Goal: Obtain resource: Obtain resource

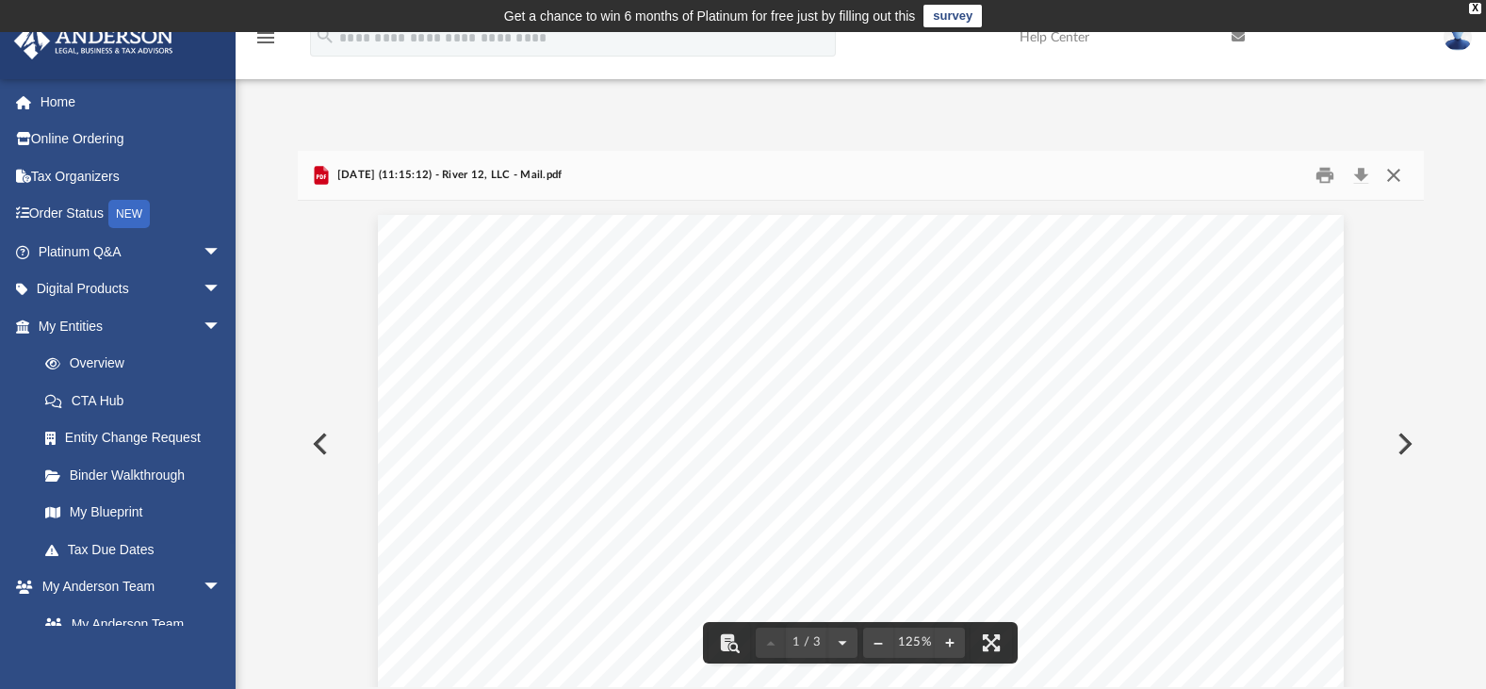
click at [1394, 172] on button "Close" at bounding box center [1394, 174] width 34 height 29
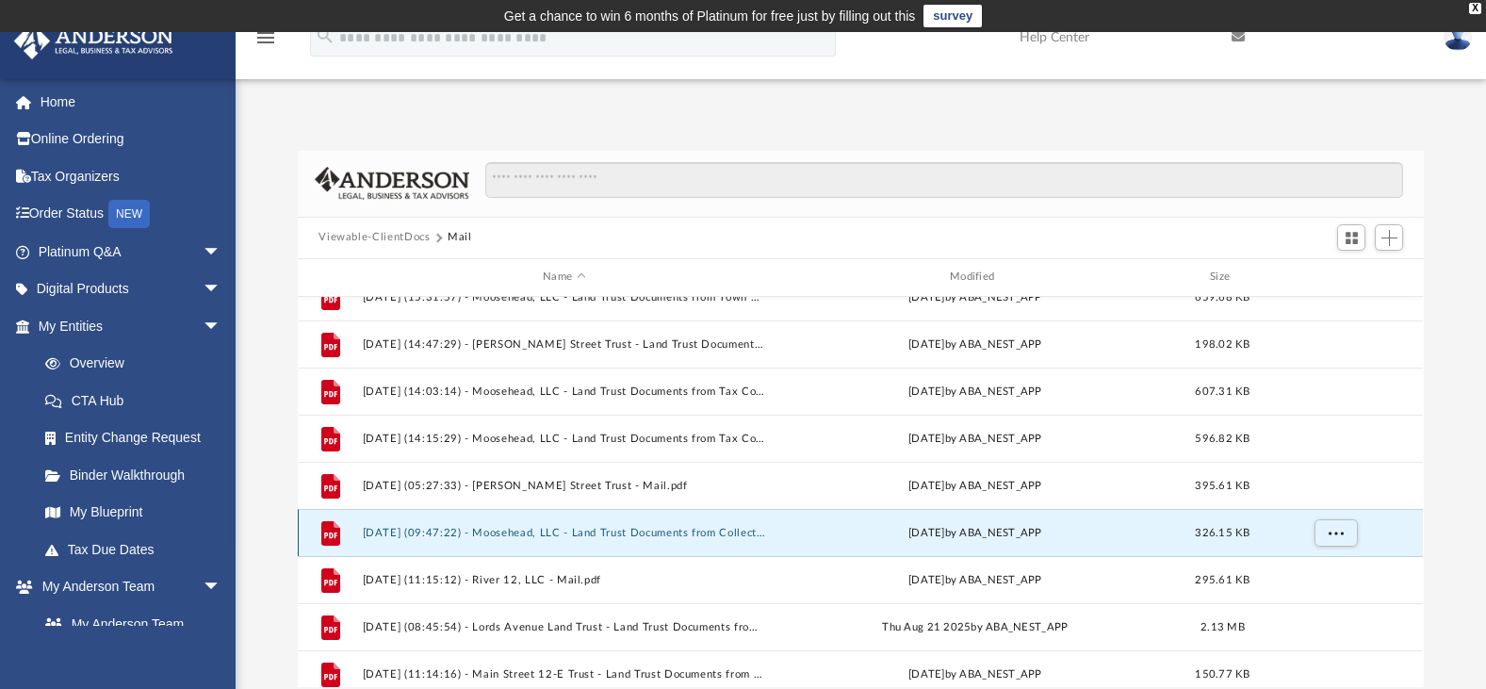
click at [588, 528] on button "[DATE] (09:47:22) - Moosehead, LLC - Land Trust Documents from Collector Of Rev…" at bounding box center [564, 533] width 403 height 12
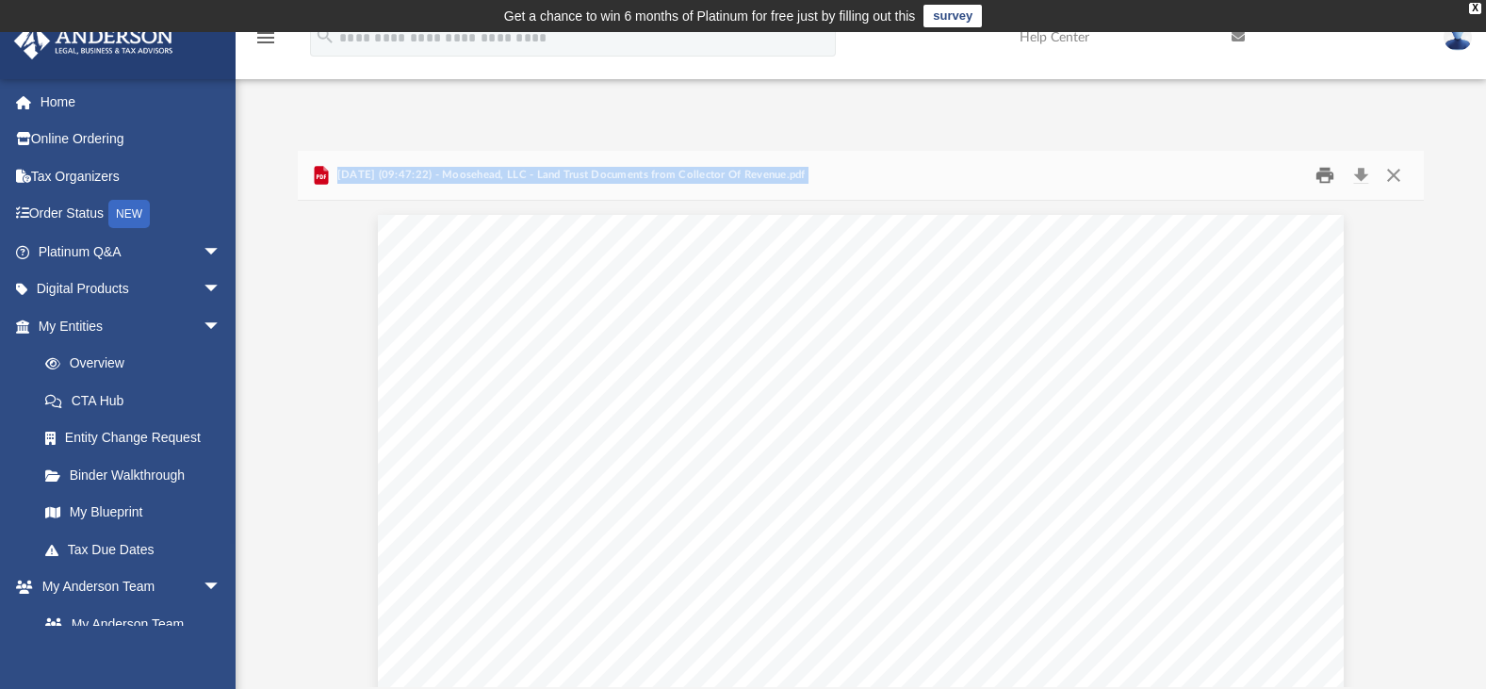
click at [1322, 170] on button "Print" at bounding box center [1325, 174] width 38 height 29
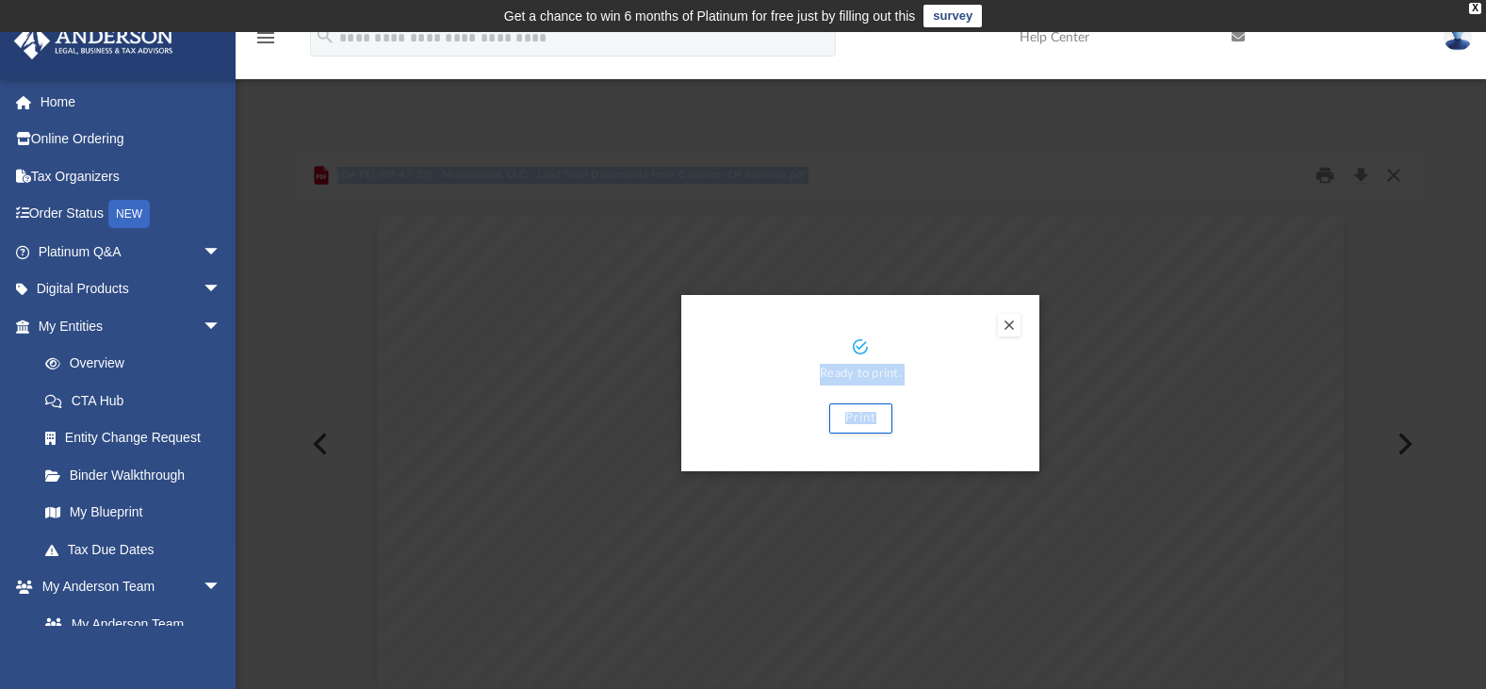
click at [930, 420] on div "Print" at bounding box center [860, 418] width 283 height 30
click at [849, 418] on button "Print" at bounding box center [860, 418] width 63 height 30
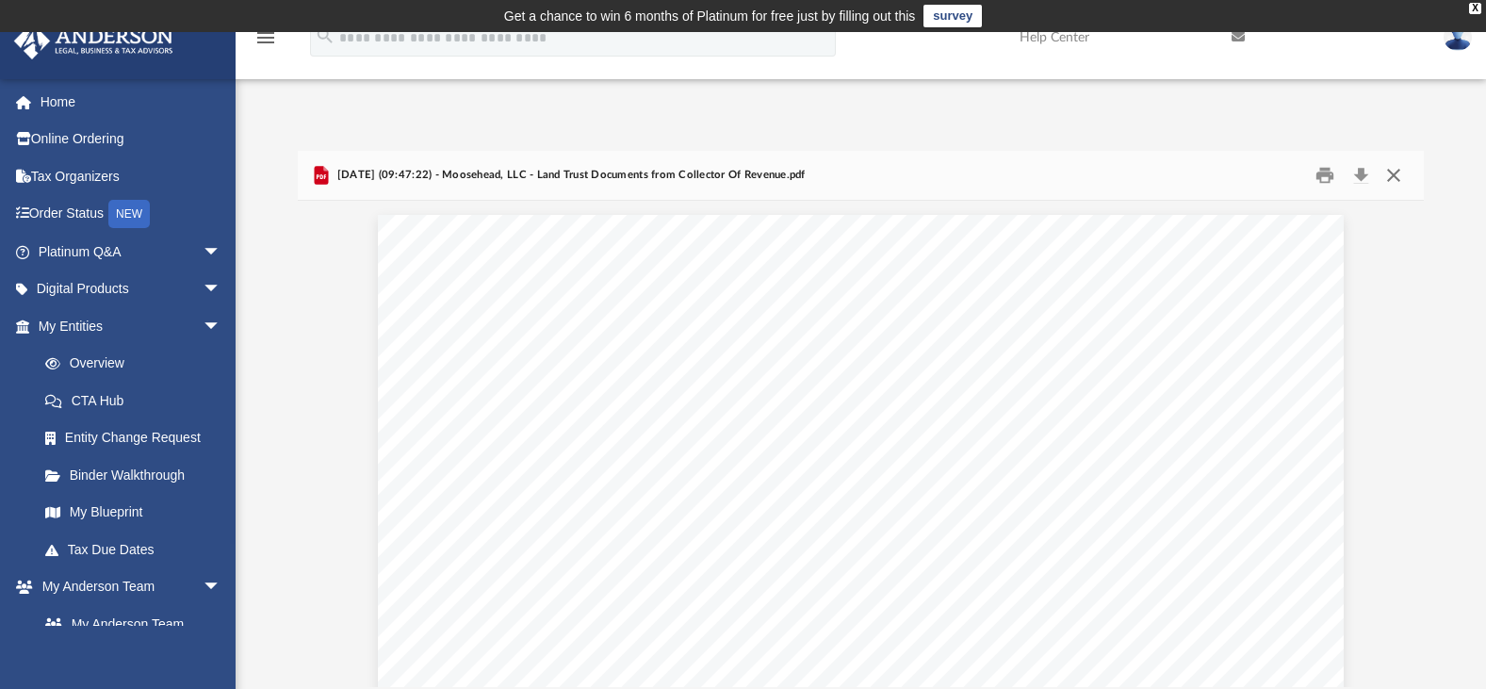
click at [1392, 174] on button "Close" at bounding box center [1394, 174] width 34 height 29
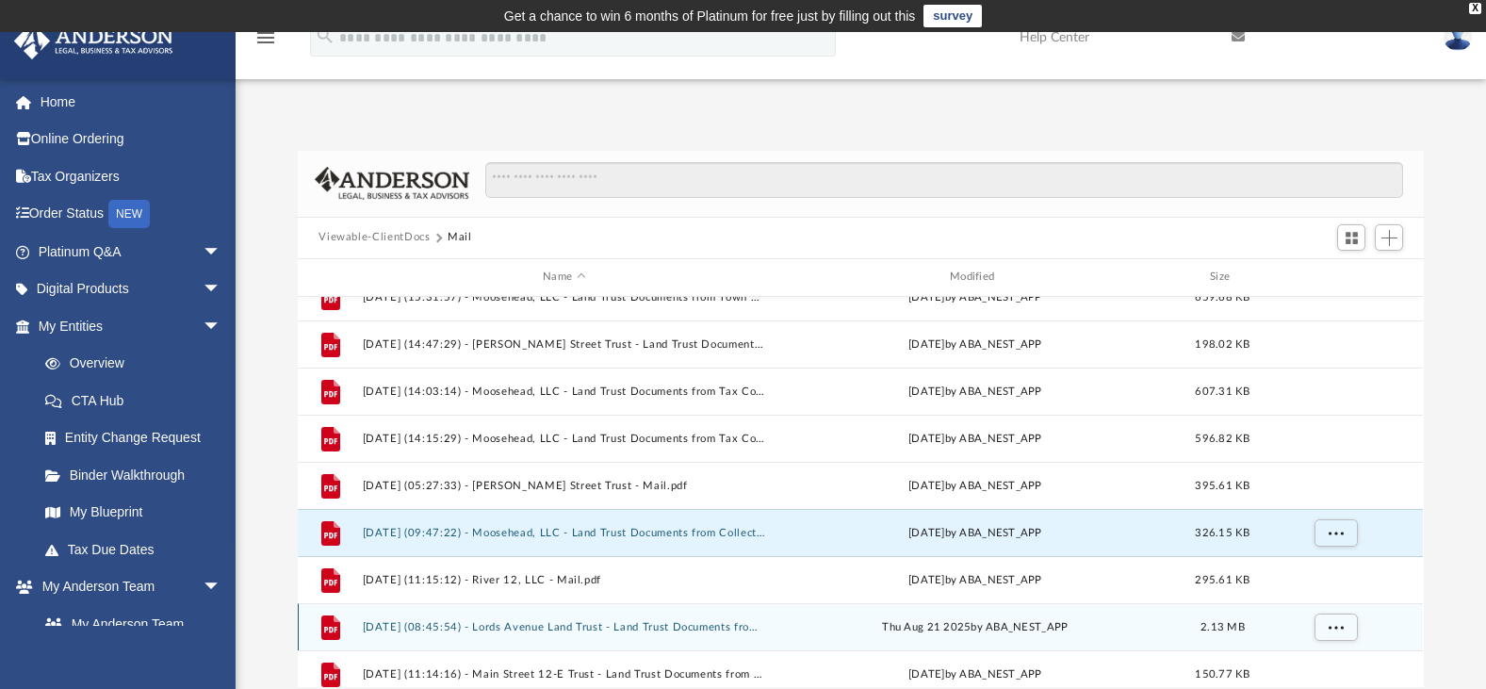
click at [561, 627] on button "[DATE] (08:45:54) - Lords Avenue Land Trust - Land Trust Documents from [PERSON…" at bounding box center [564, 627] width 403 height 12
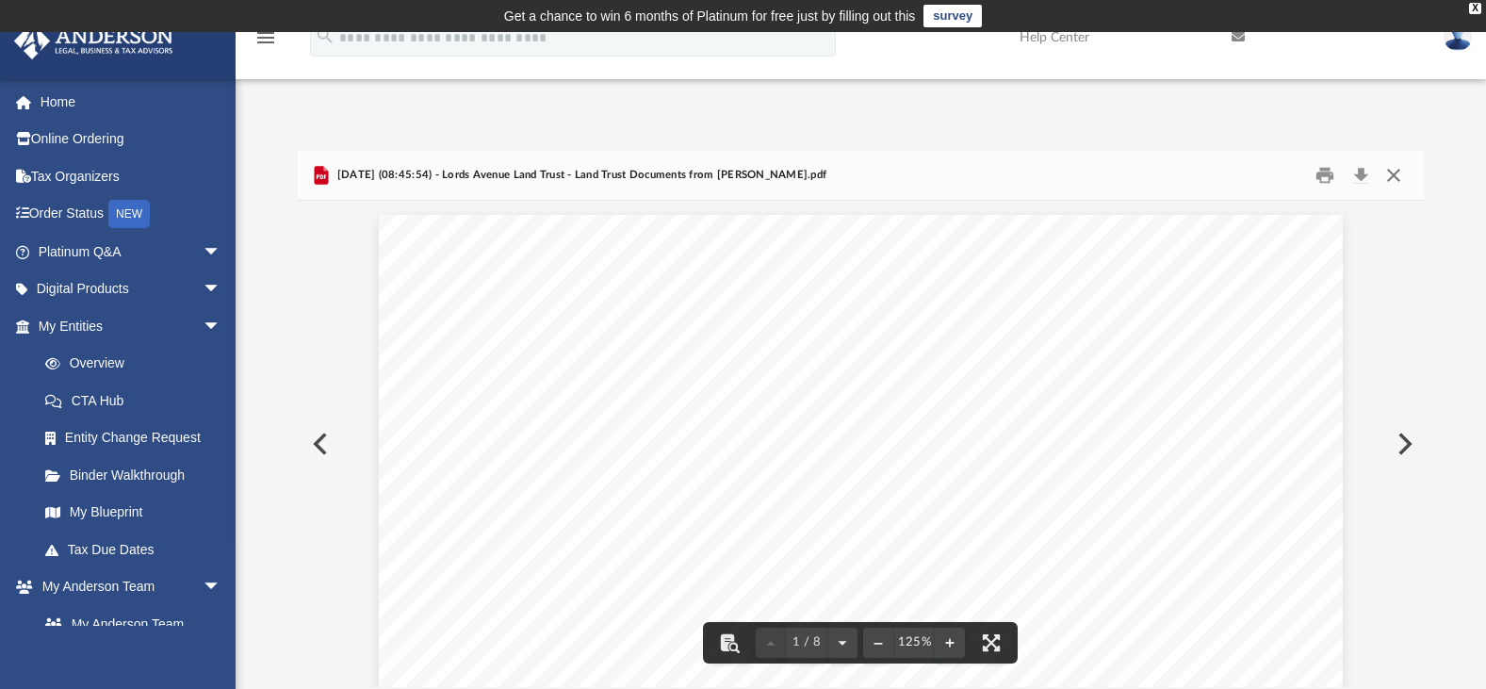
click at [1395, 173] on button "Close" at bounding box center [1394, 174] width 34 height 29
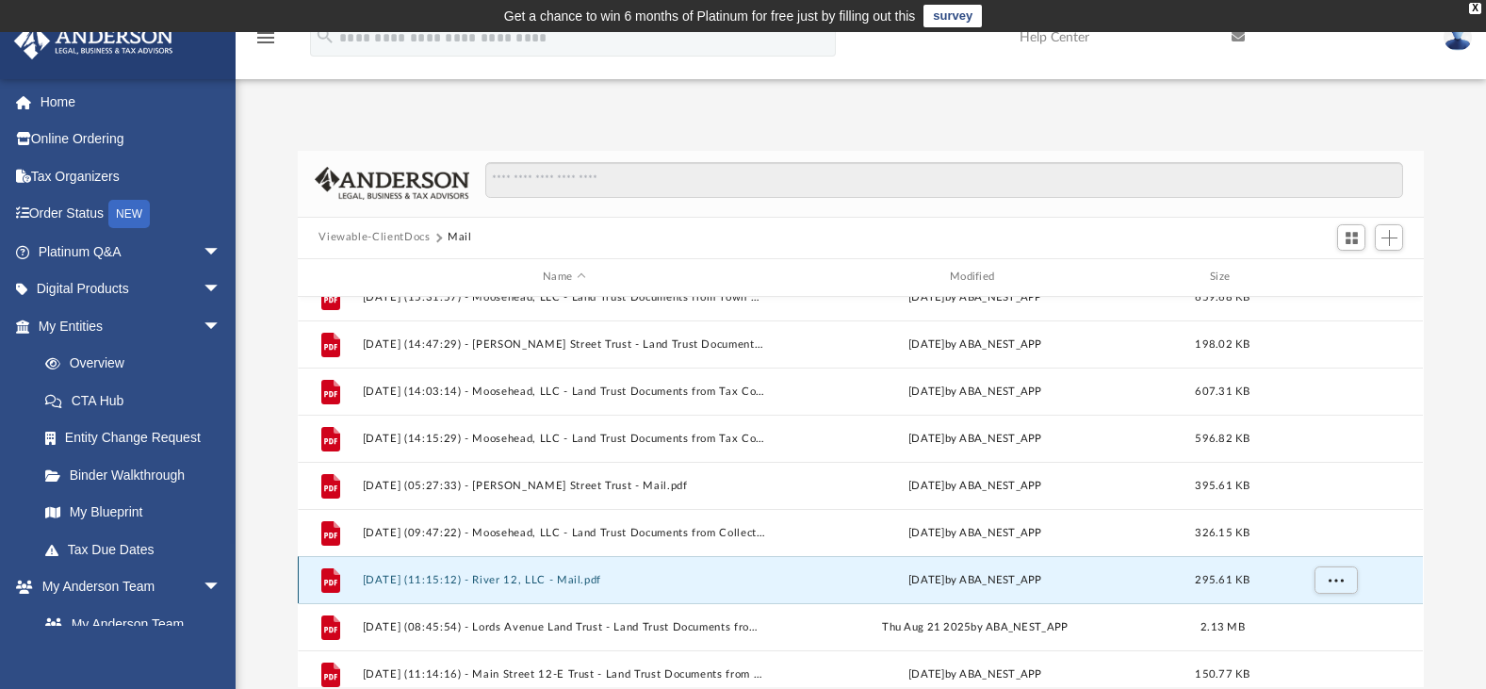
click at [558, 574] on button "[DATE] (11:15:12) - River 12, LLC - Mail.pdf" at bounding box center [564, 580] width 403 height 12
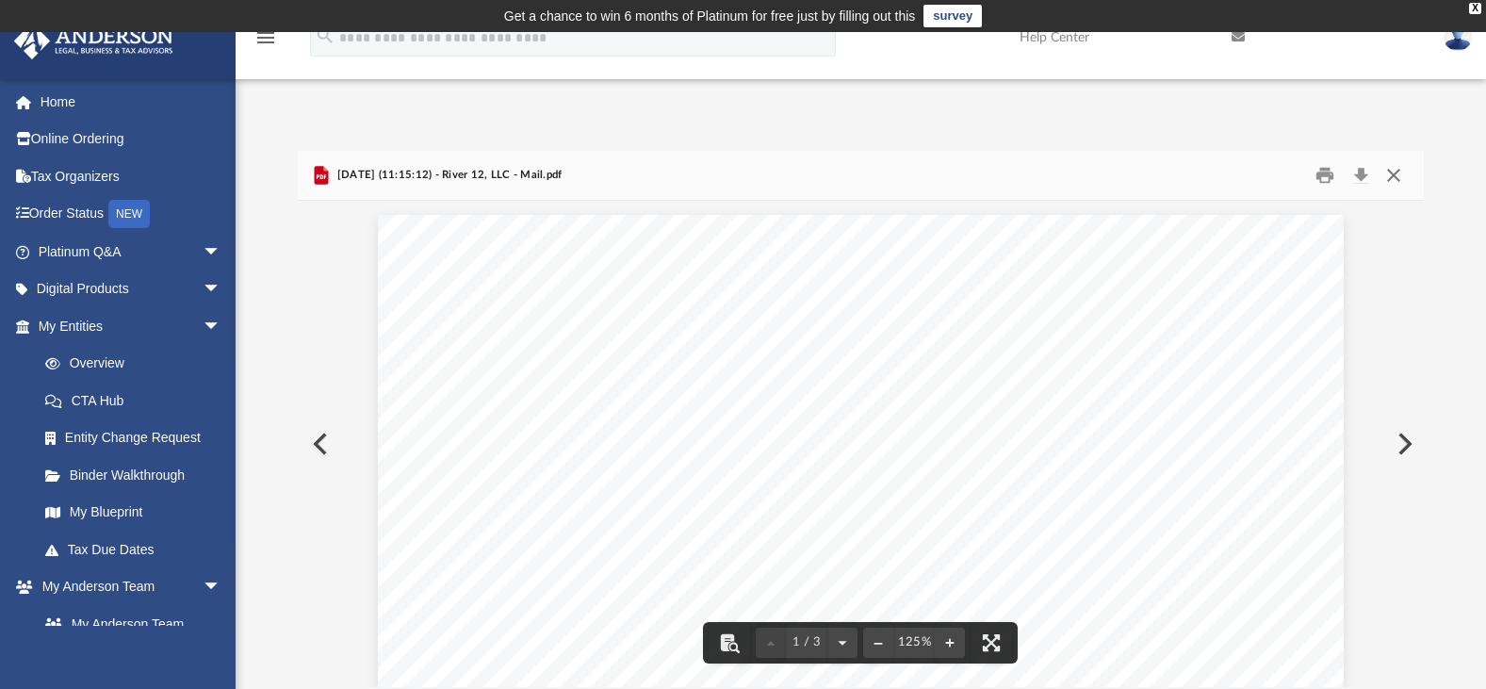
click at [1394, 173] on button "Close" at bounding box center [1394, 174] width 34 height 29
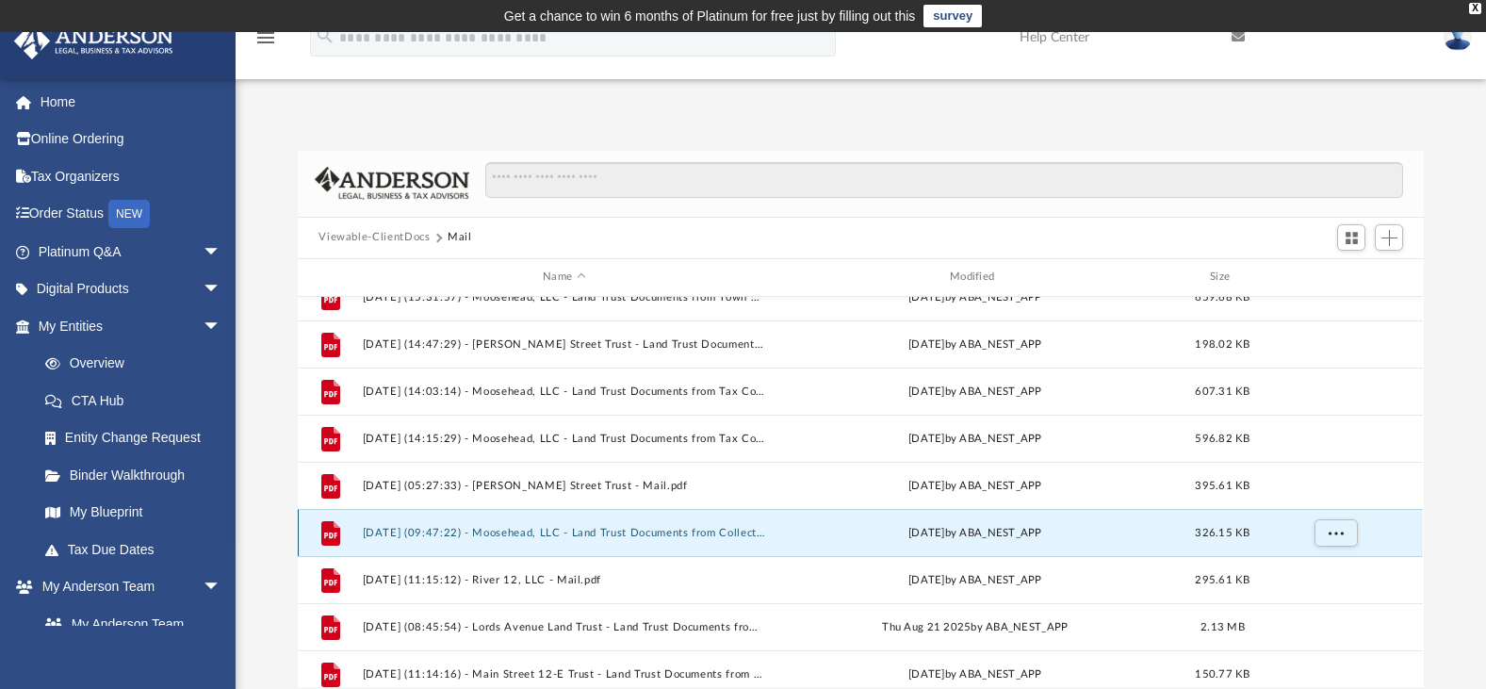
click at [601, 531] on button "[DATE] (09:47:22) - Moosehead, LLC - Land Trust Documents from Collector Of Rev…" at bounding box center [564, 533] width 403 height 12
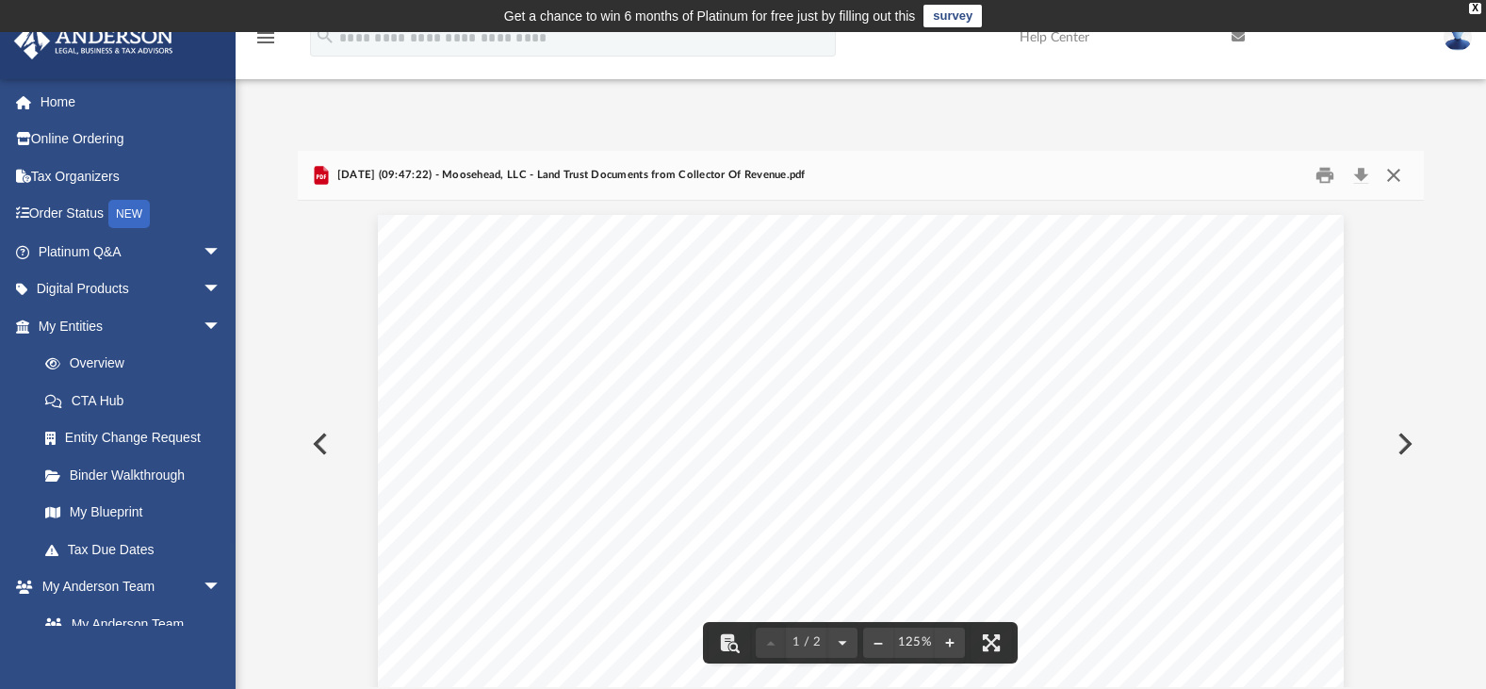
click at [1397, 171] on button "Close" at bounding box center [1394, 174] width 34 height 29
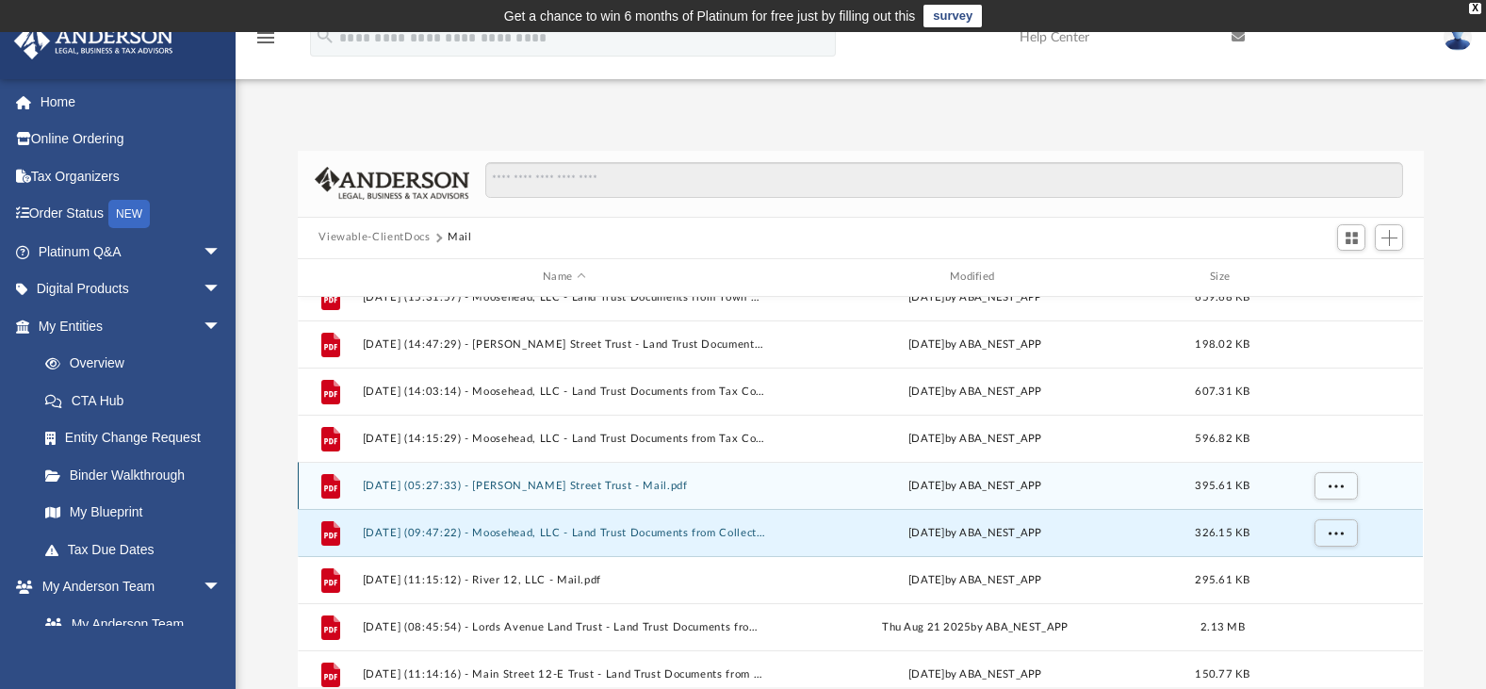
click at [561, 487] on button "[DATE] (05:27:33) - [PERSON_NAME] Street Trust - Mail.pdf" at bounding box center [564, 486] width 403 height 12
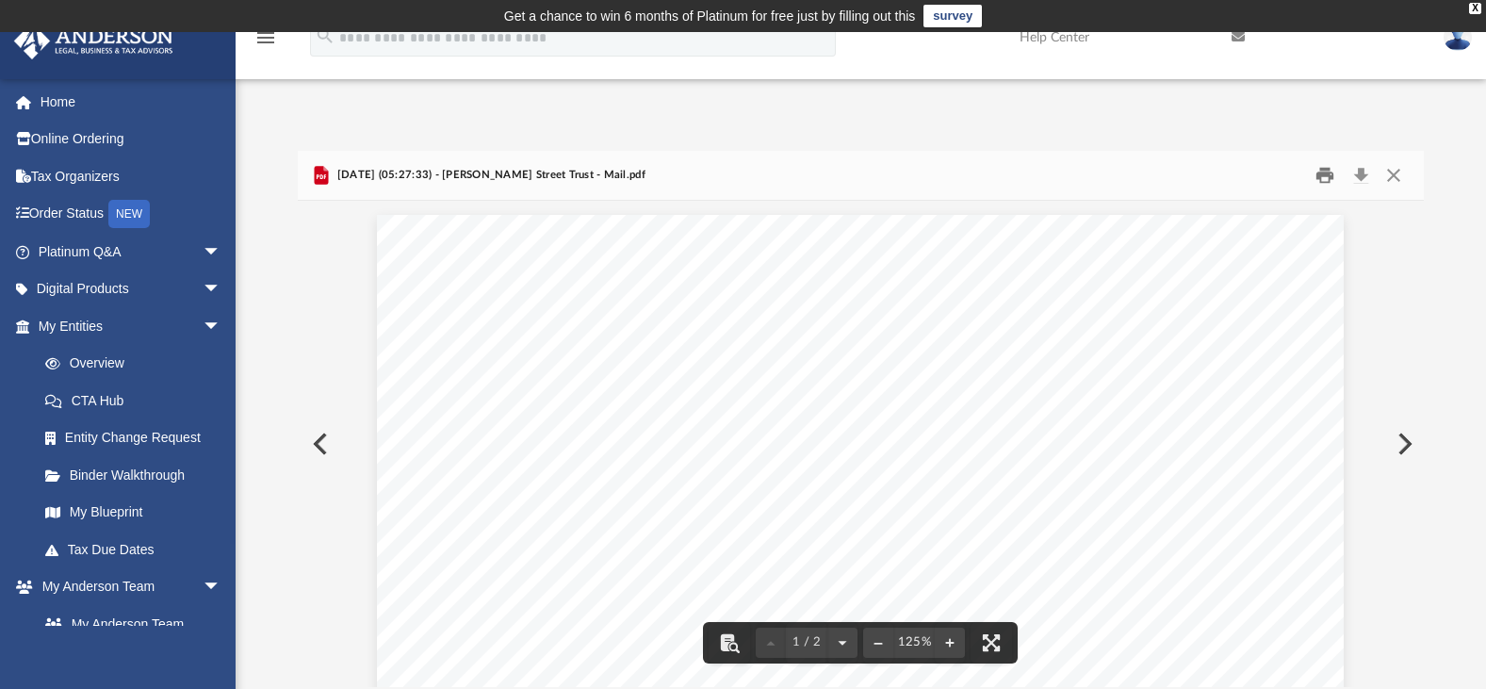
click at [1323, 173] on button "Print" at bounding box center [1325, 174] width 38 height 29
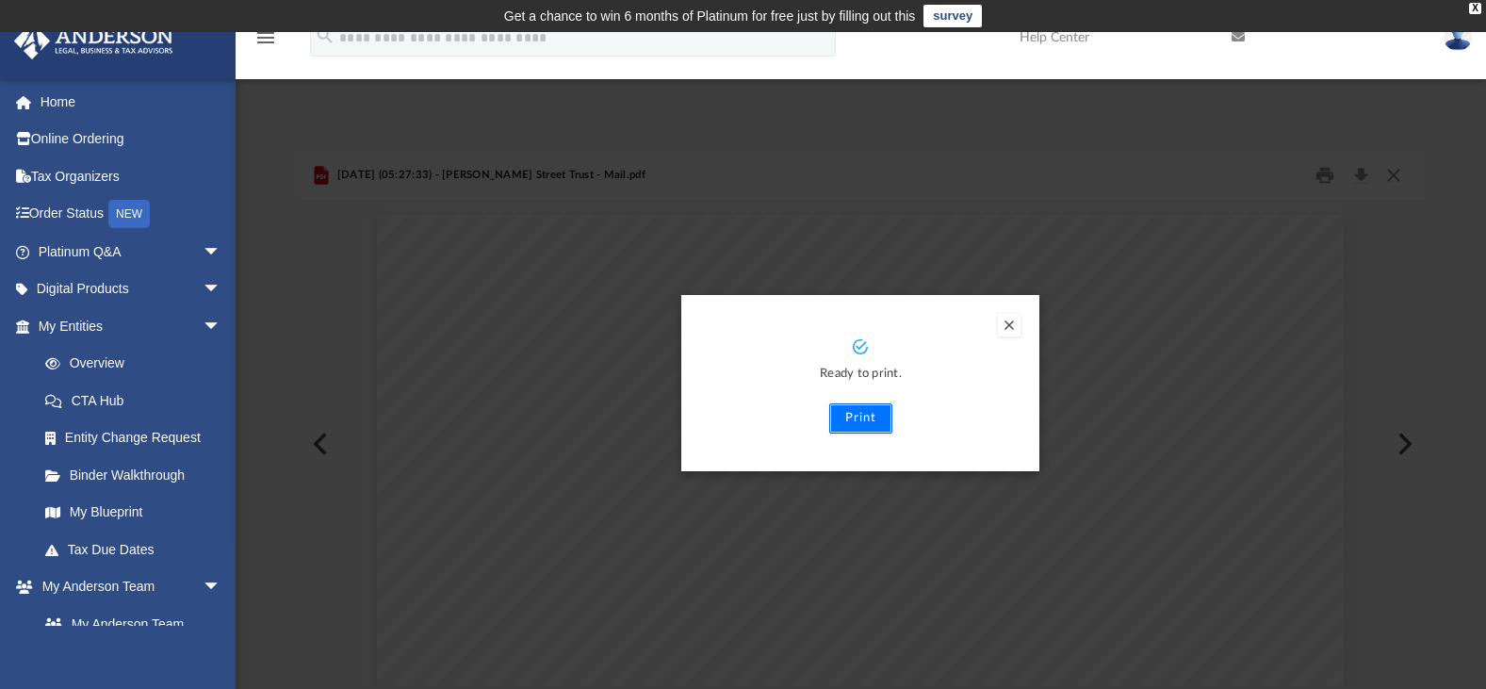
click at [864, 418] on button "Print" at bounding box center [860, 418] width 63 height 30
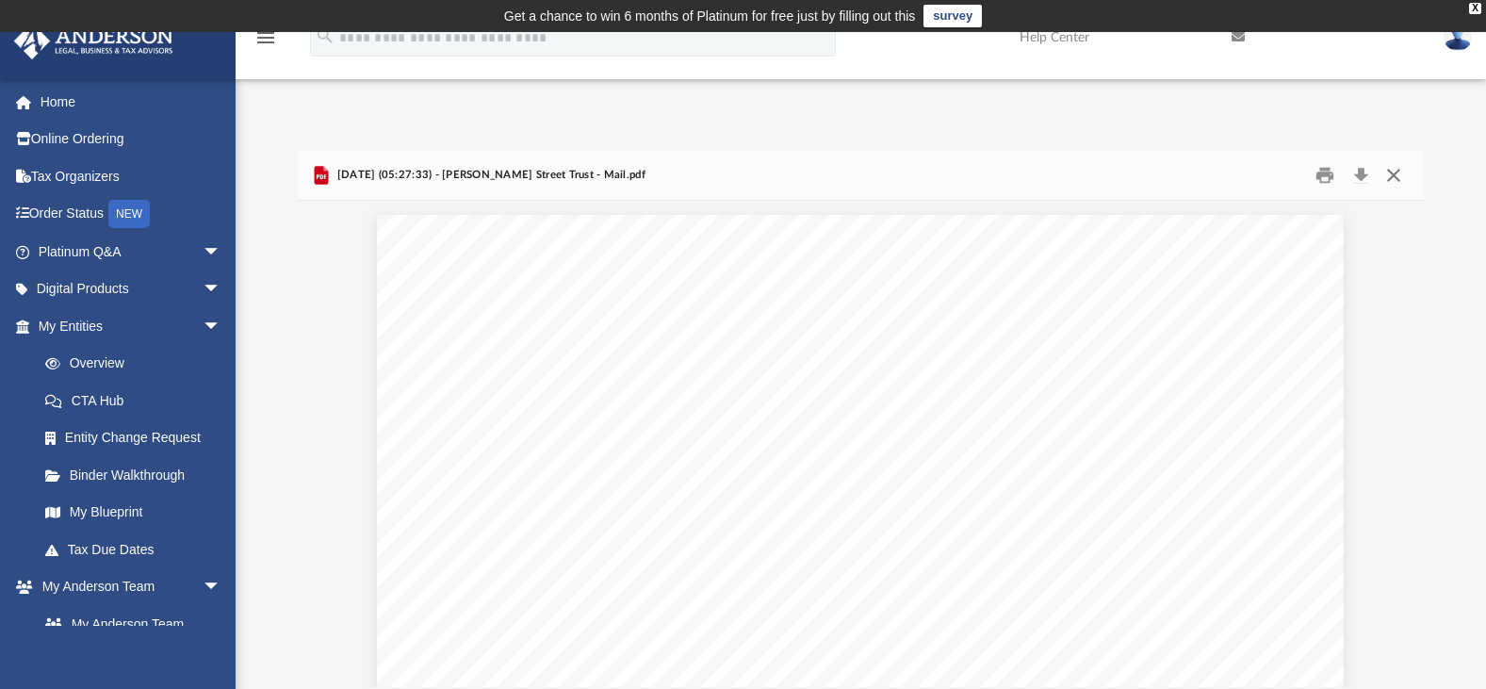
click at [1393, 174] on button "Close" at bounding box center [1394, 174] width 34 height 29
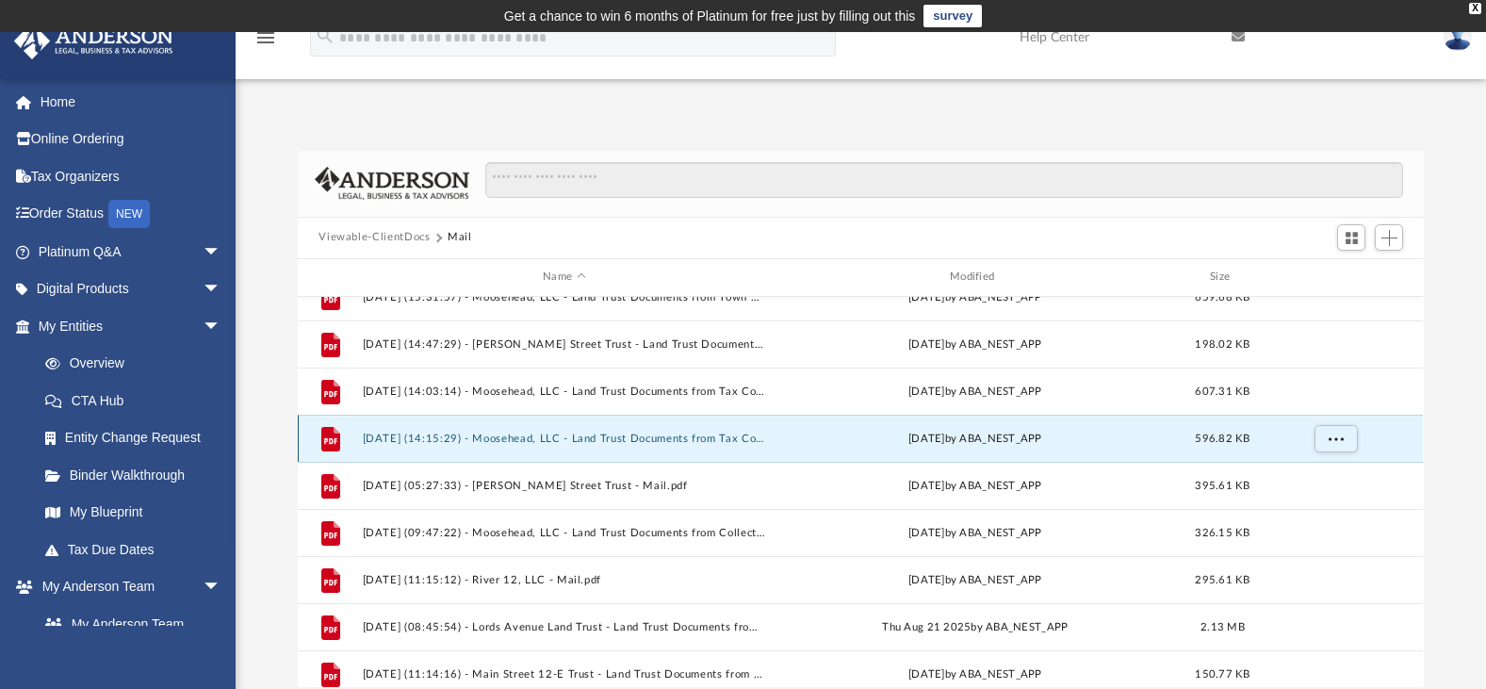
click at [625, 435] on button "[DATE] (14:15:29) - Moosehead, LLC - Land Trust Documents from Tax Collector.pdf" at bounding box center [564, 439] width 403 height 12
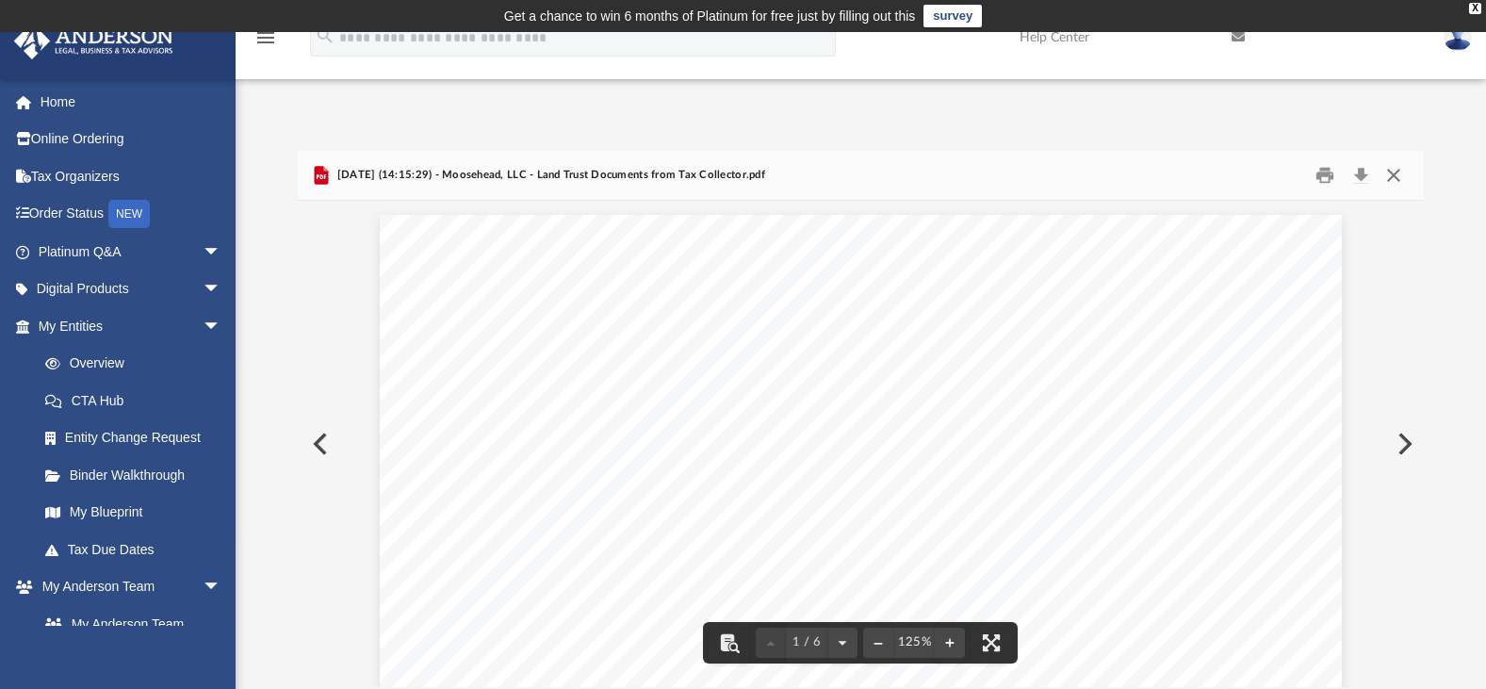
click at [1397, 169] on button "Close" at bounding box center [1394, 174] width 34 height 29
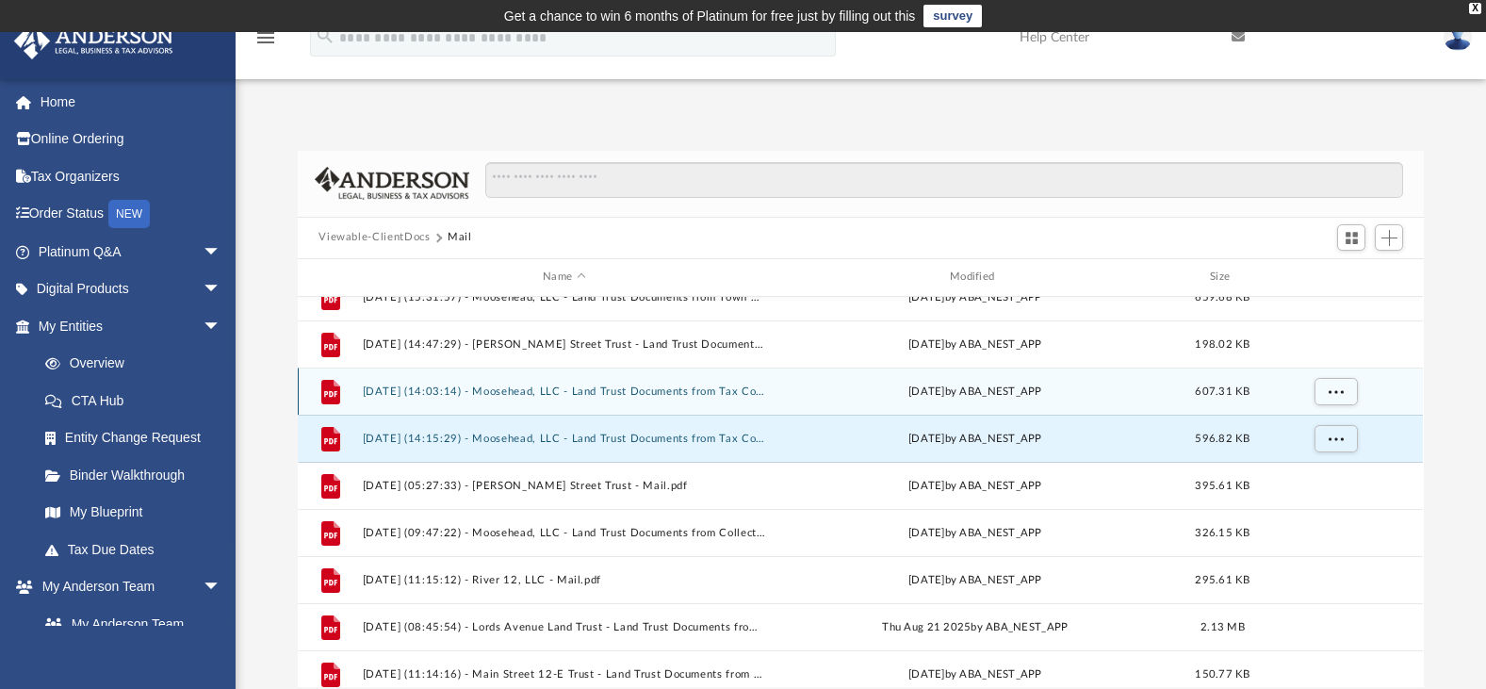
click at [602, 387] on button "[DATE] (14:03:14) - Moosehead, LLC - Land Trust Documents from Tax Collector.pdf" at bounding box center [564, 392] width 403 height 12
